Goal: Task Accomplishment & Management: Manage account settings

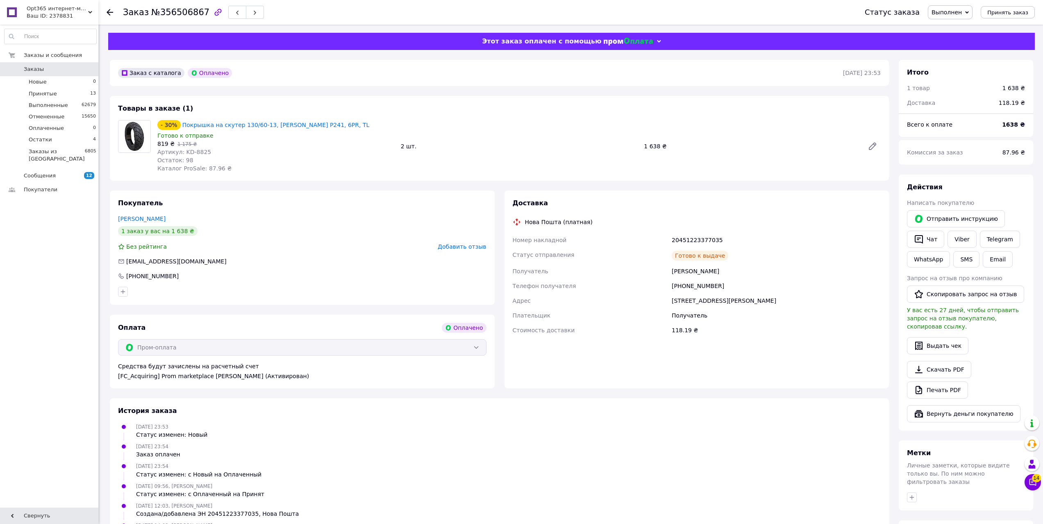
click at [81, 70] on span "0" at bounding box center [87, 69] width 23 height 7
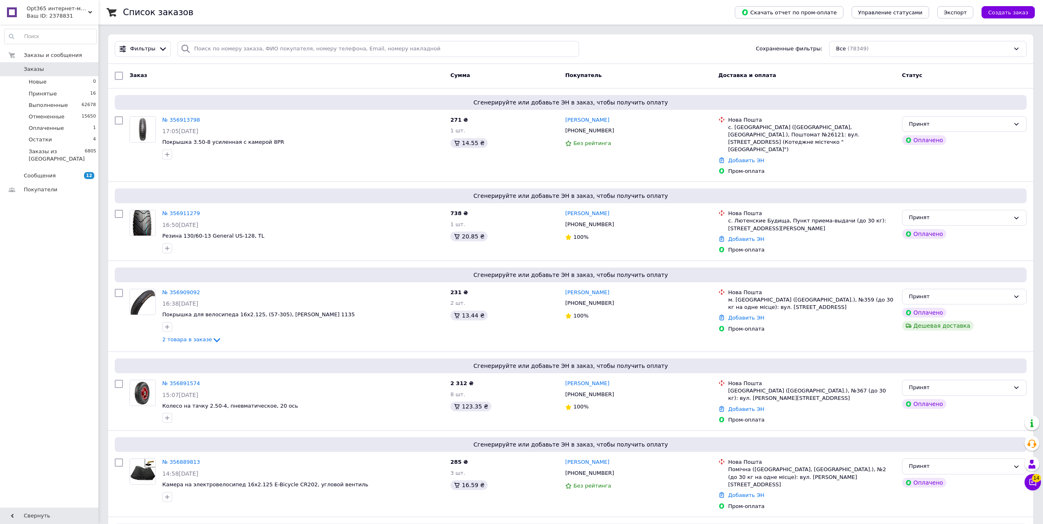
click at [88, 76] on link "Заказы 0" at bounding box center [50, 69] width 101 height 14
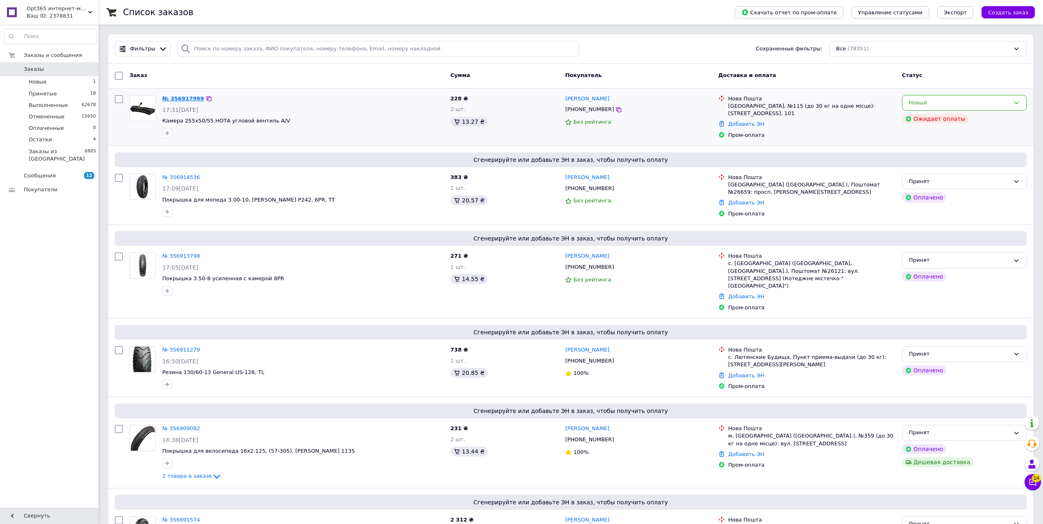
click at [180, 96] on link "№ 356917999" at bounding box center [183, 99] width 42 height 6
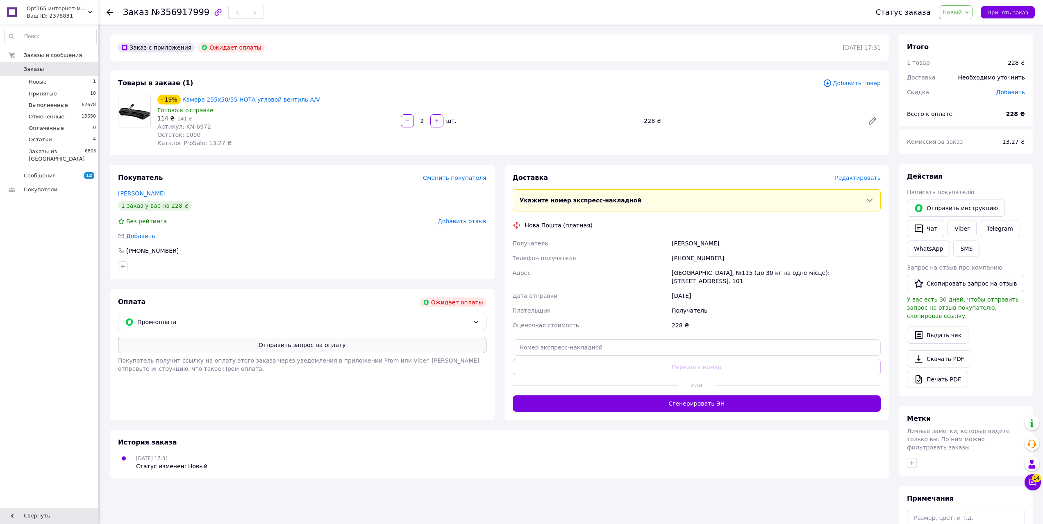
click at [308, 351] on button "Отправить запрос на оплату" at bounding box center [302, 345] width 369 height 16
click at [935, 200] on button "Отправить инструкцию" at bounding box center [956, 208] width 98 height 17
click at [61, 66] on span "Заказы" at bounding box center [50, 69] width 52 height 7
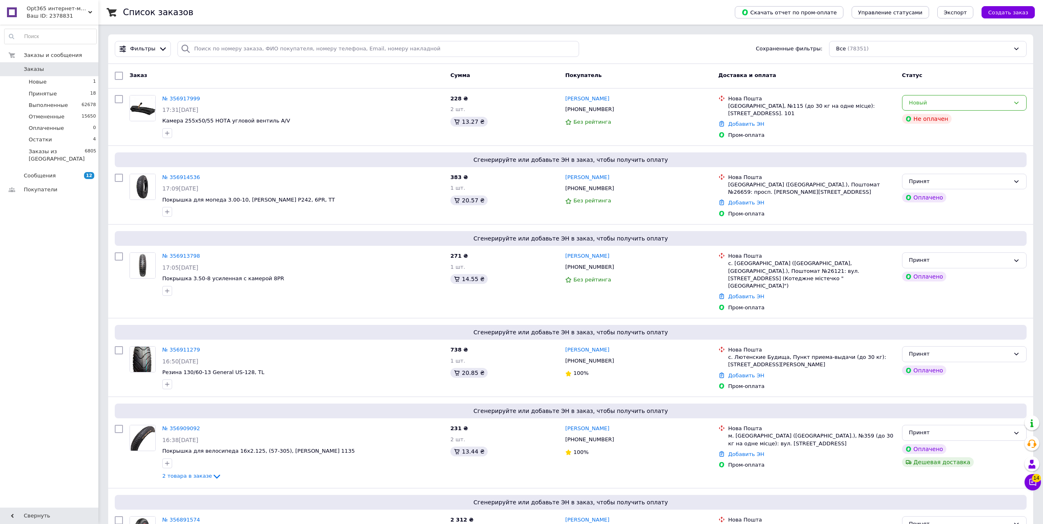
click at [60, 73] on span "Заказы" at bounding box center [50, 69] width 52 height 7
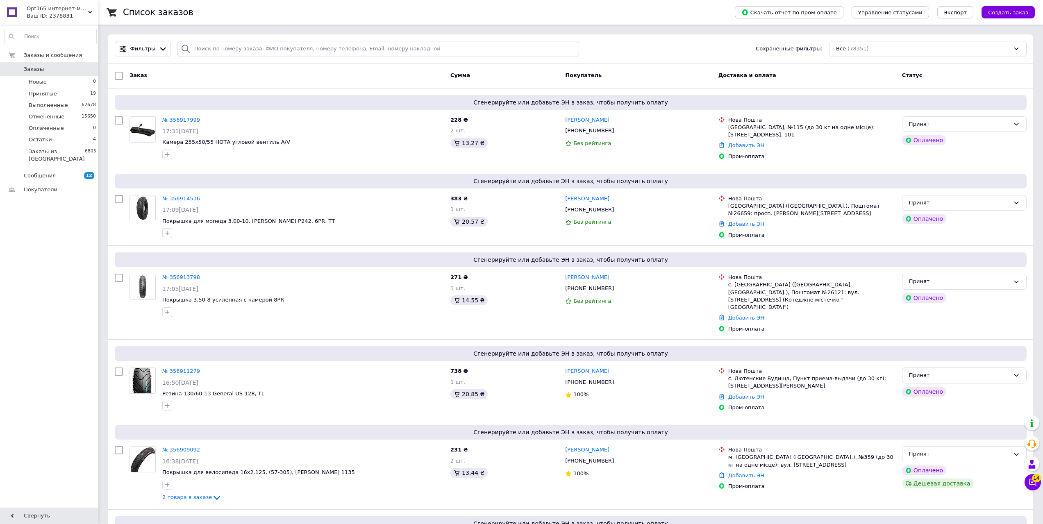
click at [76, 66] on span "0" at bounding box center [87, 69] width 23 height 7
